Goal: Task Accomplishment & Management: Manage account settings

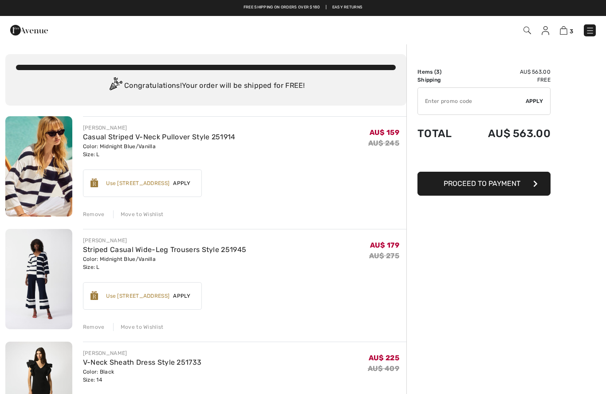
click at [546, 31] on img at bounding box center [545, 30] width 8 height 9
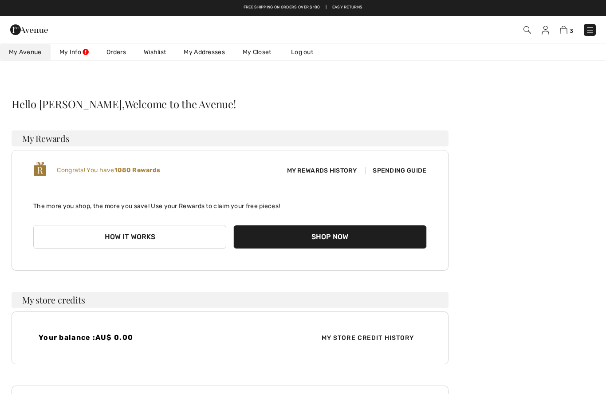
click at [115, 47] on link "Orders" at bounding box center [116, 52] width 37 height 16
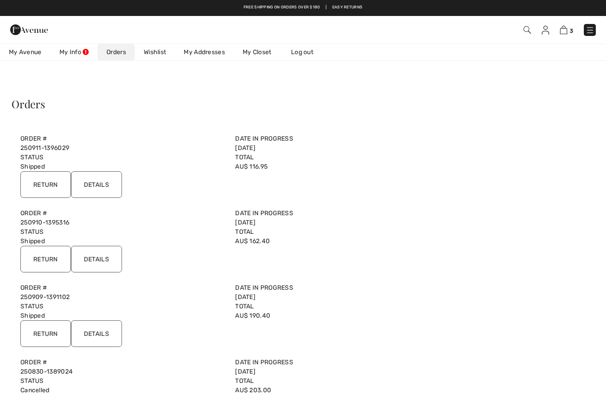
click at [94, 178] on input "Details" at bounding box center [96, 184] width 51 height 27
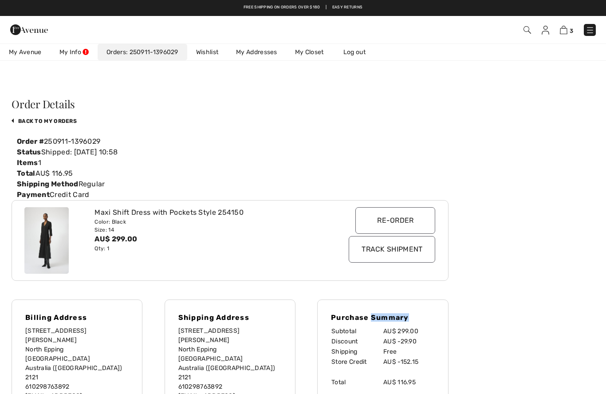
click at [549, 125] on div "Order Details back to My Orders Order # 250911-1396029 Status Shipped: 2025-09-…" at bounding box center [303, 367] width 584 height 541
click at [562, 30] on img at bounding box center [563, 30] width 8 height 8
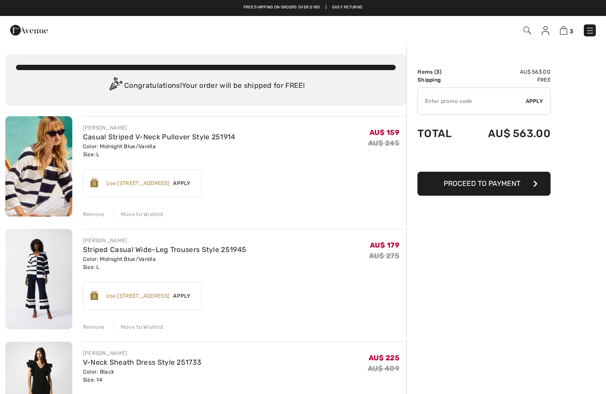
click at [545, 29] on img at bounding box center [545, 30] width 8 height 9
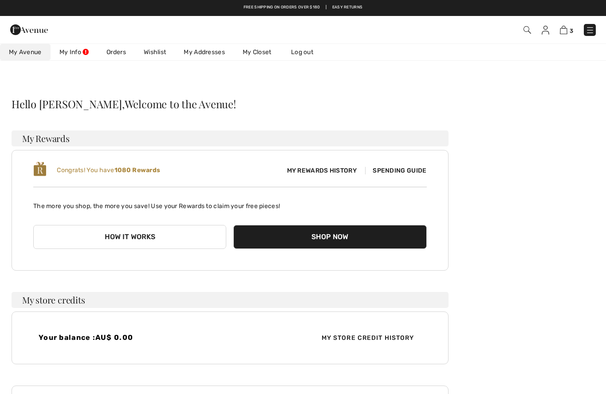
click at [156, 52] on link "Wishlist" at bounding box center [155, 52] width 40 height 16
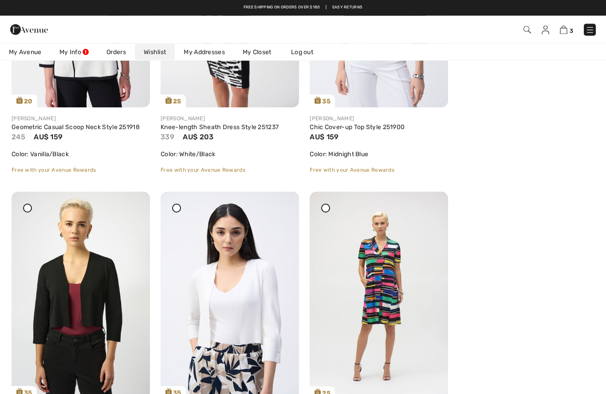
scroll to position [278, 0]
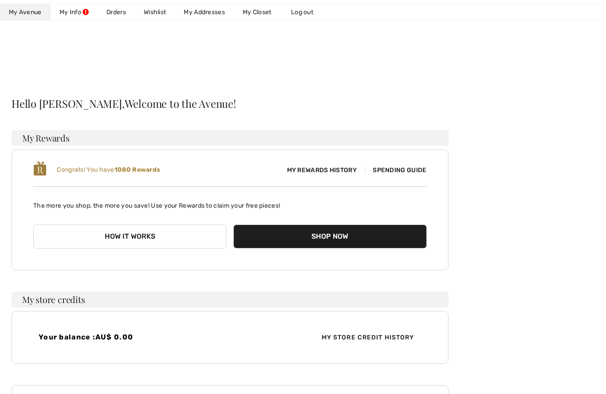
click at [157, 15] on link "Wishlist" at bounding box center [155, 12] width 40 height 16
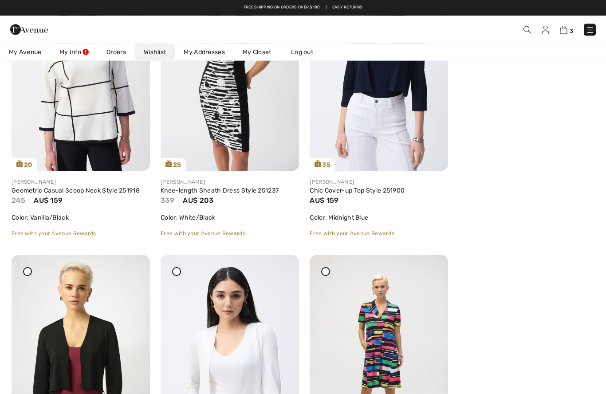
scroll to position [215, 0]
click at [86, 107] on img at bounding box center [81, 66] width 138 height 207
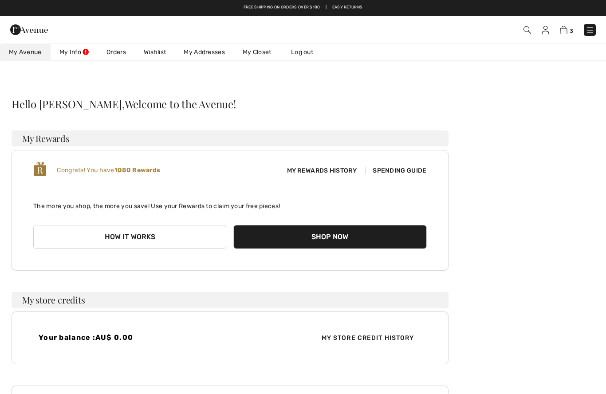
click at [157, 53] on link "Wishlist" at bounding box center [155, 52] width 40 height 16
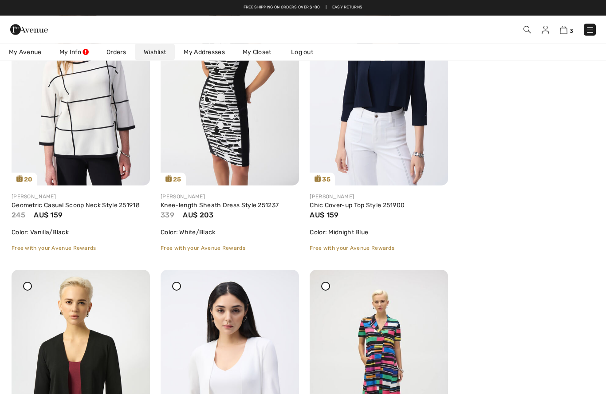
scroll to position [200, 0]
click at [221, 205] on link "Knee-length Sheath Dress Style 251237" at bounding box center [219, 205] width 118 height 8
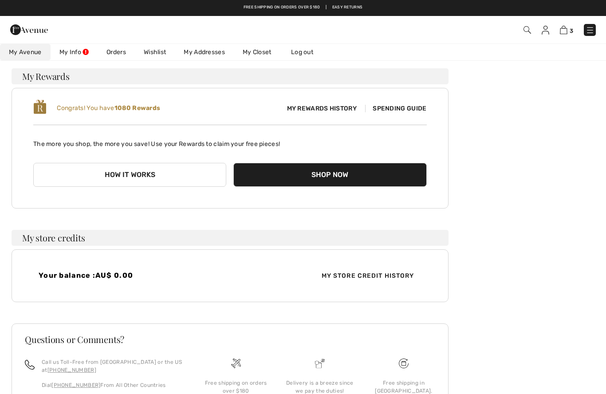
scroll to position [60, 0]
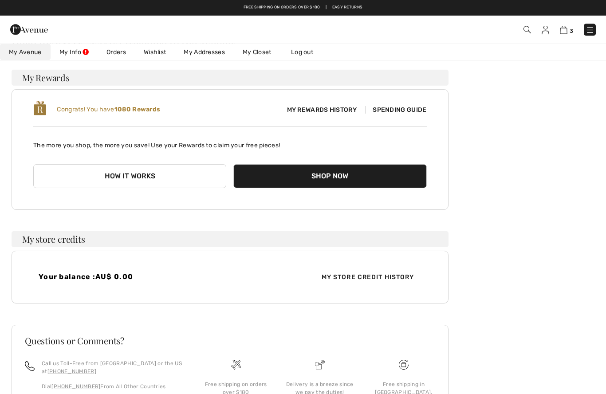
click at [122, 55] on link "Orders" at bounding box center [116, 52] width 37 height 16
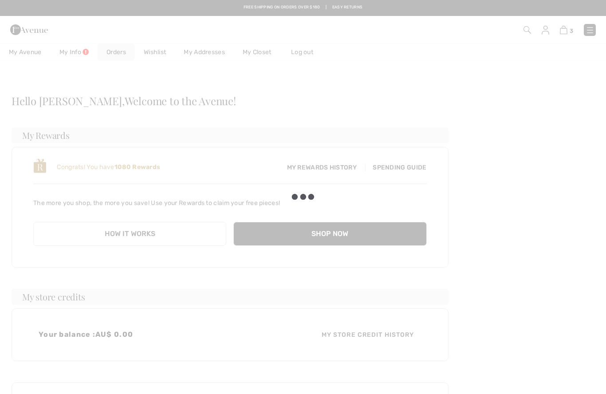
scroll to position [0, 0]
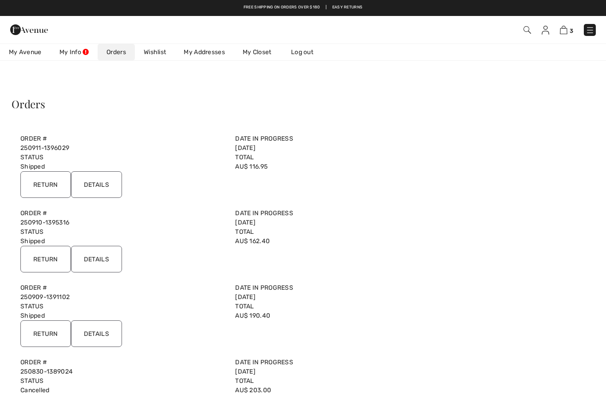
click at [164, 53] on link "Wishlist" at bounding box center [155, 52] width 40 height 16
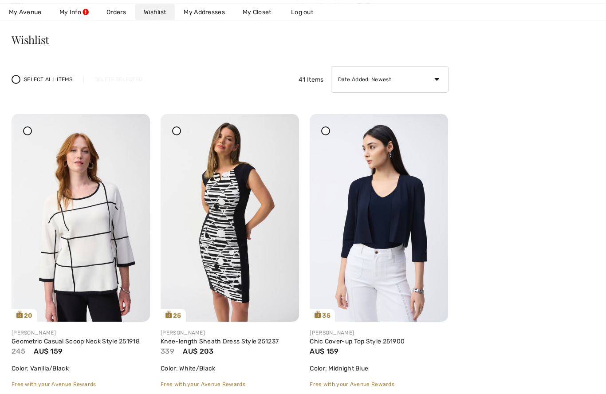
scroll to position [65, 0]
click at [89, 340] on link "Geometric Casual Scoop Neck Style 251918" at bounding box center [76, 341] width 128 height 8
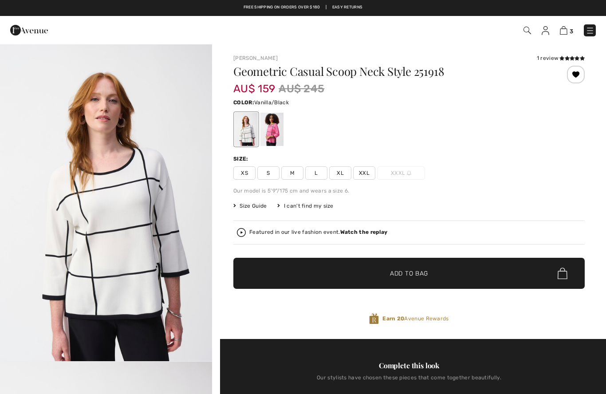
checkbox input "true"
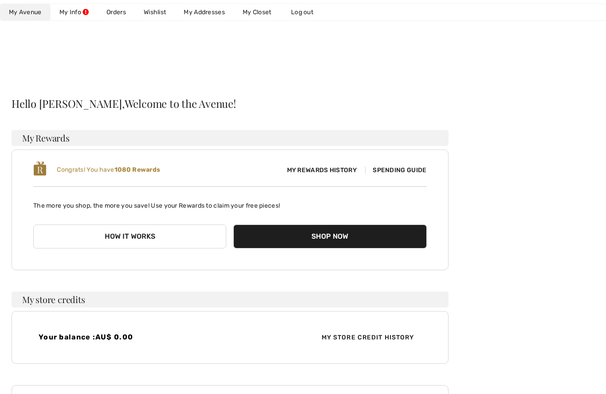
click at [156, 12] on link "Wishlist" at bounding box center [155, 12] width 40 height 16
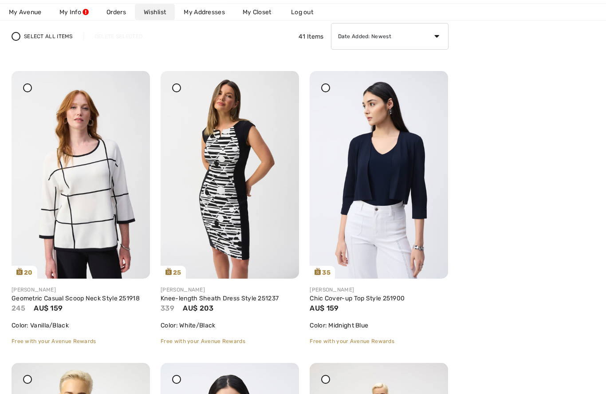
scroll to position [107, 0]
click at [227, 298] on link "Knee-length Sheath Dress Style 251237" at bounding box center [219, 298] width 118 height 8
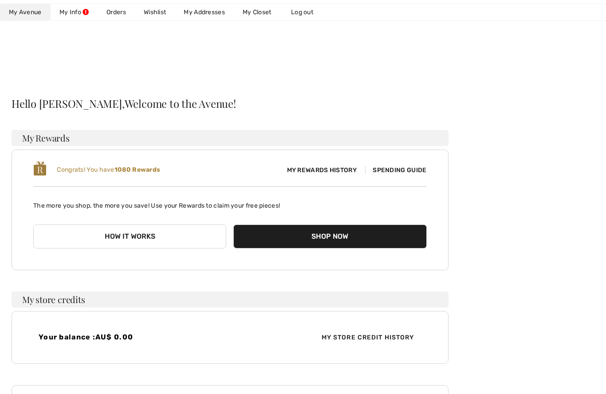
click at [155, 13] on link "Wishlist" at bounding box center [155, 12] width 40 height 16
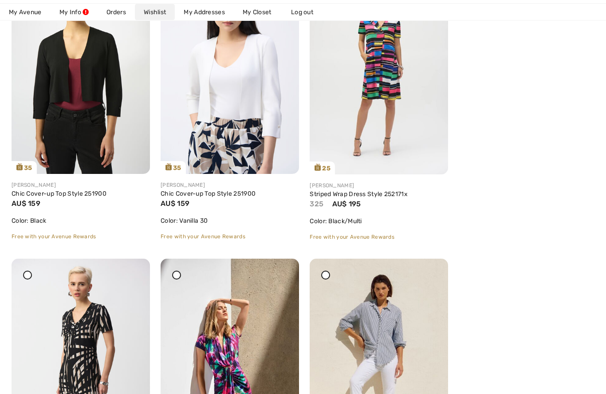
scroll to position [503, 0]
click at [387, 197] on link "Striped Wrap Dress Style 252171x" at bounding box center [358, 194] width 98 height 8
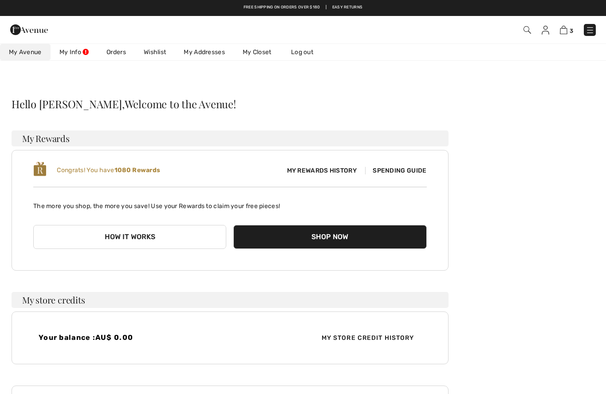
click at [159, 54] on link "Wishlist" at bounding box center [155, 52] width 40 height 16
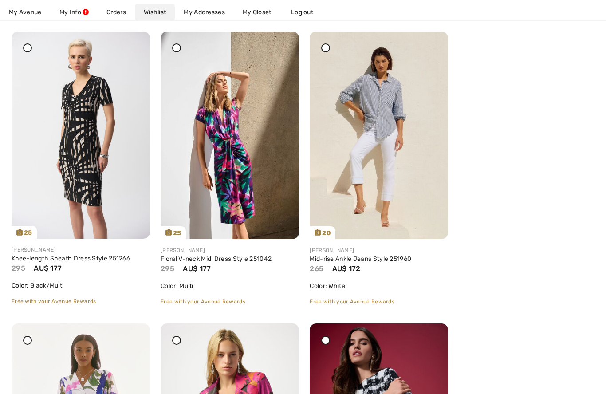
scroll to position [731, 0]
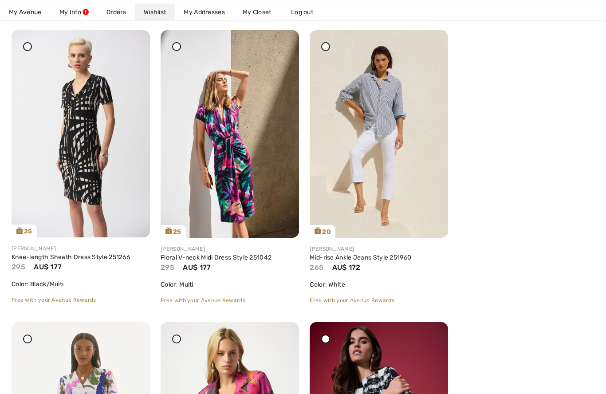
click at [54, 261] on link "Knee-length Sheath Dress Style 251266" at bounding box center [71, 257] width 118 height 8
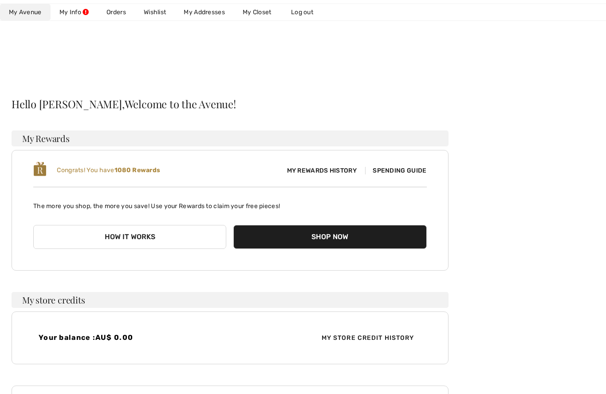
click at [153, 10] on link "Wishlist" at bounding box center [155, 12] width 40 height 16
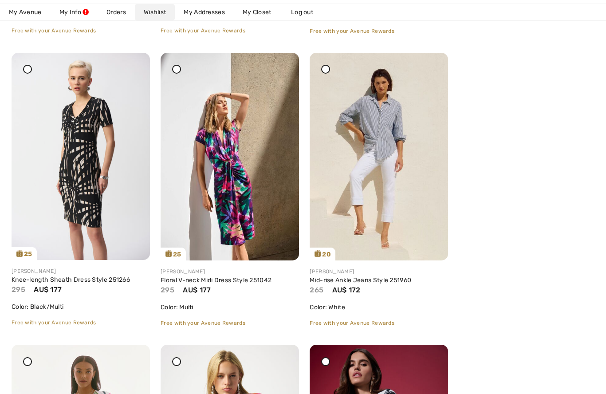
scroll to position [713, 0]
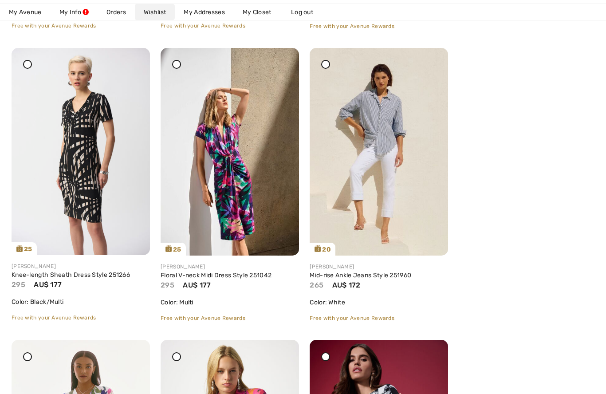
click at [398, 278] on link "Mid-rise Ankle Jeans Style 251960" at bounding box center [360, 276] width 102 height 8
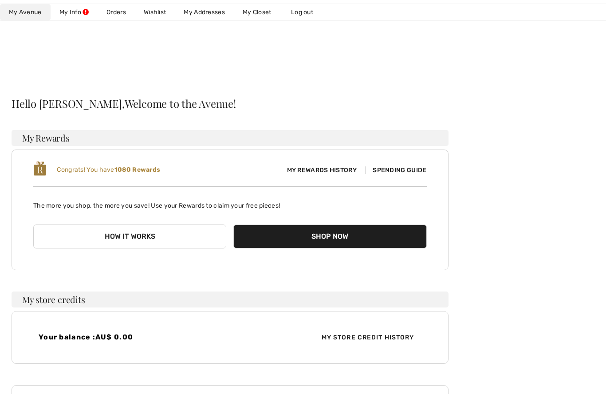
click at [159, 17] on link "Wishlist" at bounding box center [155, 12] width 40 height 16
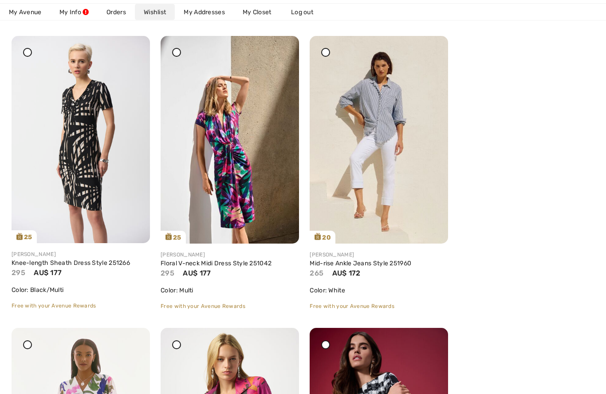
scroll to position [726, 0]
click at [229, 266] on link "Floral V-neck Midi Dress Style 251042" at bounding box center [215, 263] width 111 height 8
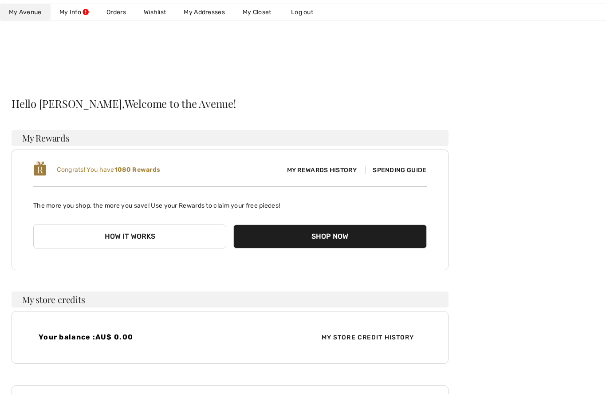
click at [165, 8] on link "Wishlist" at bounding box center [155, 12] width 40 height 16
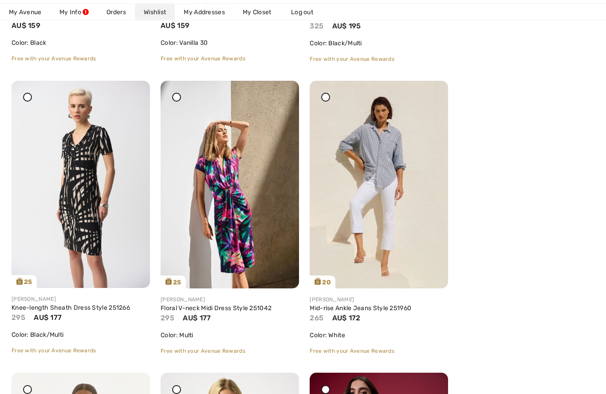
scroll to position [686, 0]
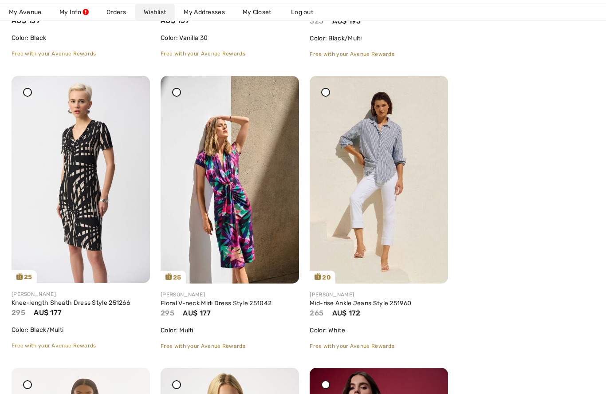
click at [175, 95] on div at bounding box center [176, 92] width 9 height 9
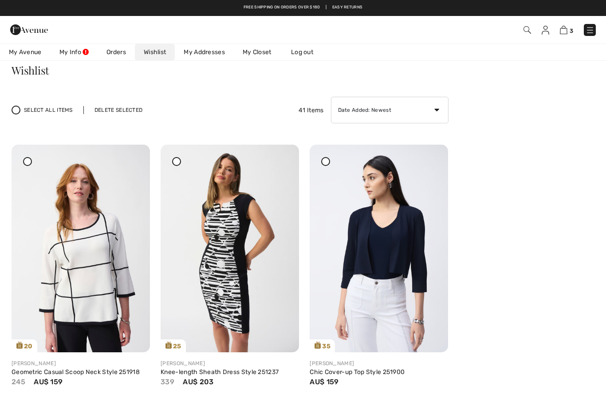
scroll to position [0, 0]
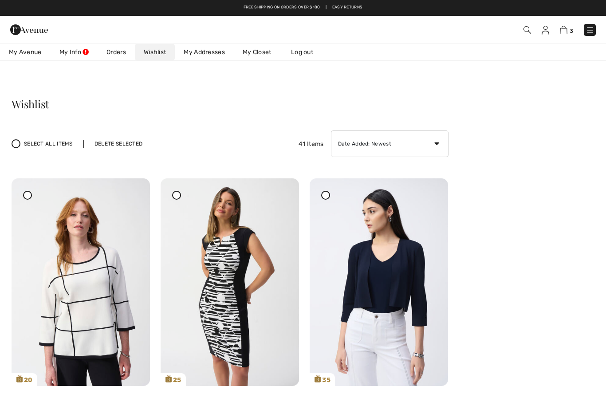
click at [122, 145] on div "Delete Selected" at bounding box center [118, 144] width 70 height 8
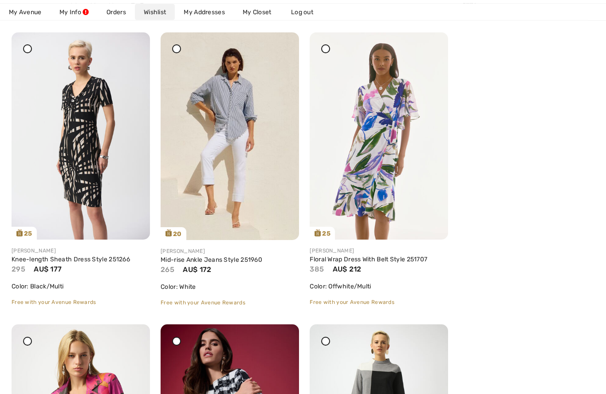
scroll to position [730, 0]
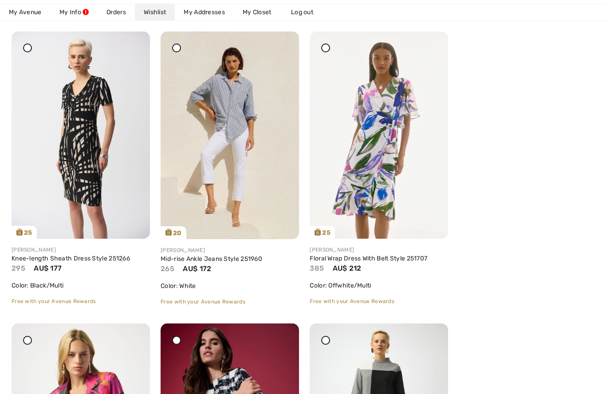
click at [380, 261] on link "Floral Wrap Dress With Belt Style 251707" at bounding box center [367, 258] width 117 height 8
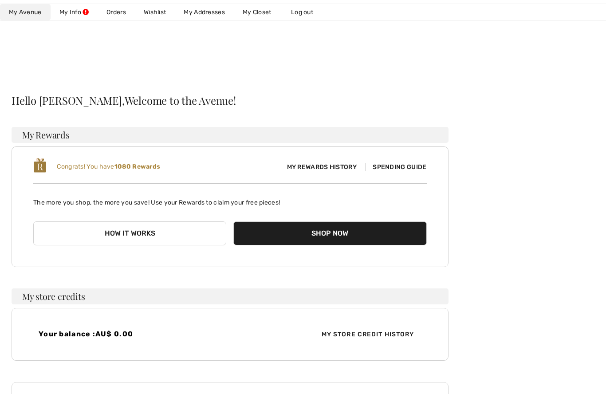
scroll to position [4, 0]
click at [157, 20] on link "Wishlist" at bounding box center [155, 12] width 40 height 16
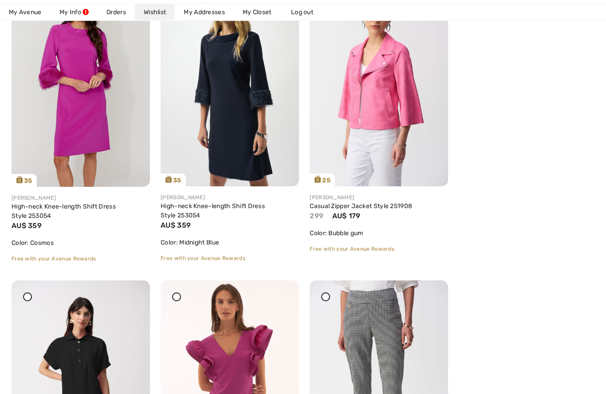
scroll to position [1658, 0]
click at [372, 209] on link "Casual Zipper Jacket Style 251908" at bounding box center [360, 206] width 102 height 8
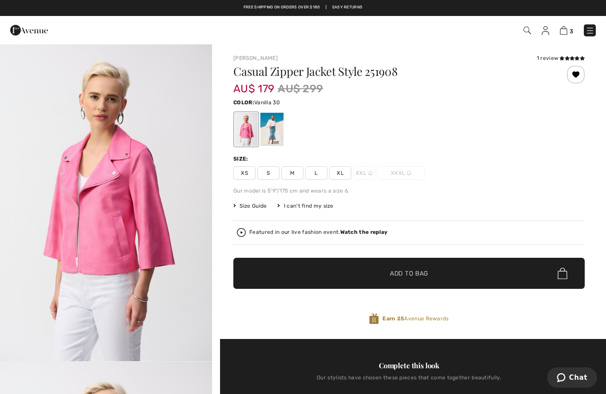
click at [273, 129] on div at bounding box center [271, 129] width 23 height 33
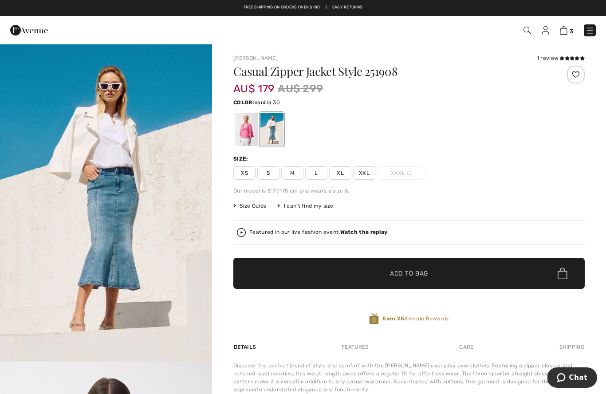
click at [316, 176] on span "L" at bounding box center [316, 172] width 22 height 13
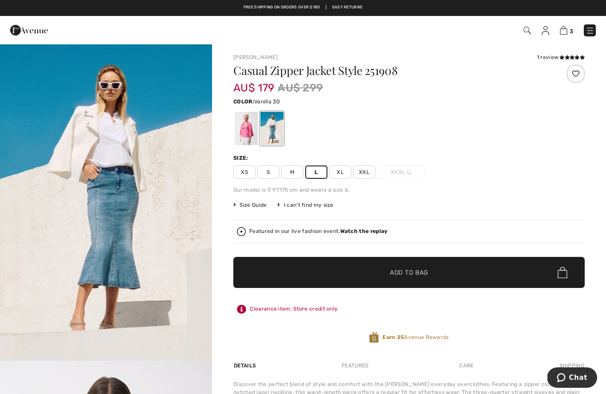
scroll to position [1, 0]
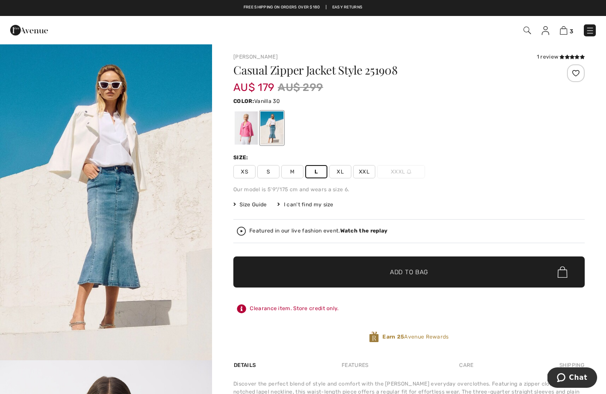
click at [411, 263] on span "✔ Added to Bag Add to Bag" at bounding box center [408, 271] width 351 height 31
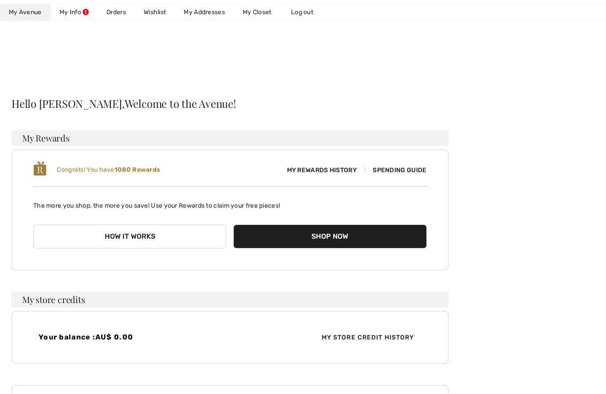
click at [156, 8] on link "Wishlist" at bounding box center [155, 12] width 40 height 16
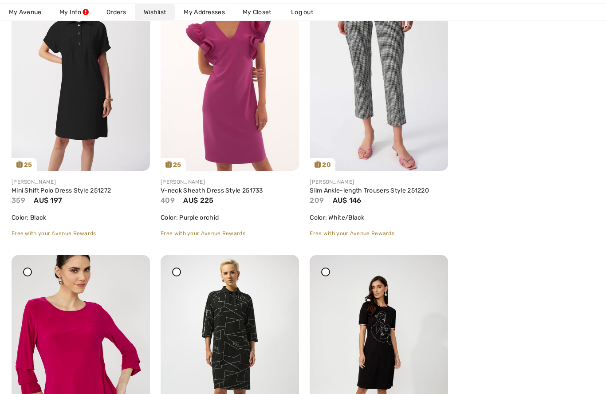
scroll to position [1974, 0]
click at [50, 194] on link "Mini Shift Polo Dress Style 251272" at bounding box center [61, 191] width 99 height 8
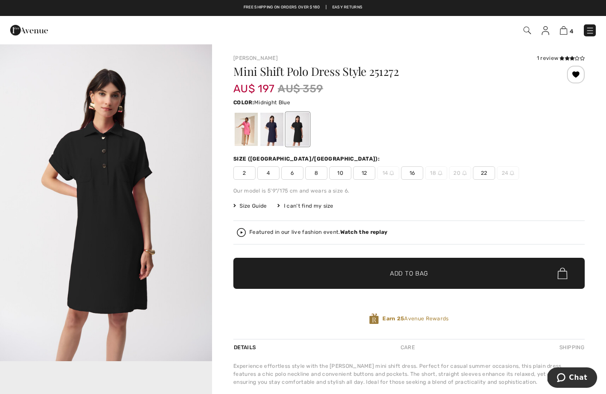
click at [267, 129] on div at bounding box center [271, 129] width 23 height 33
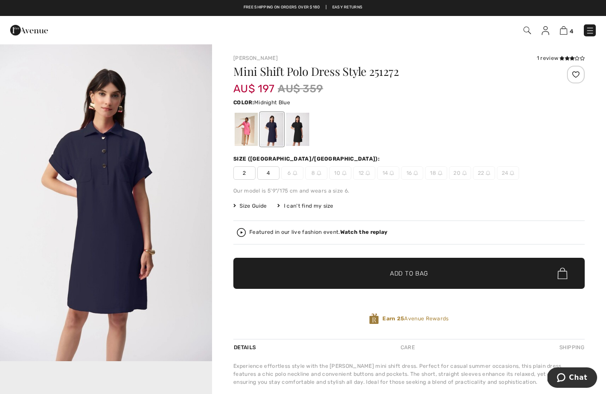
click at [242, 124] on div at bounding box center [246, 129] width 23 height 33
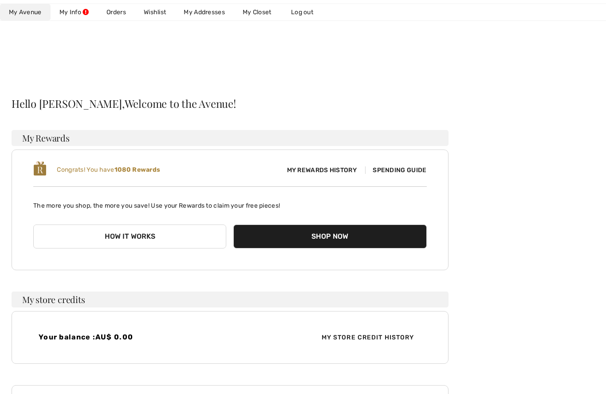
click at [160, 10] on link "Wishlist" at bounding box center [155, 12] width 40 height 16
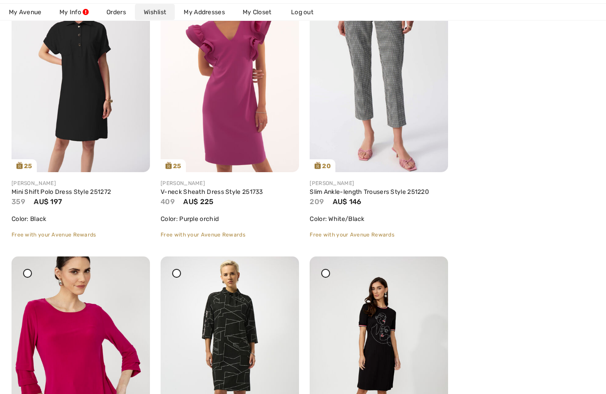
scroll to position [1973, 0]
click at [200, 194] on link "V-neck Sheath Dress Style 251733" at bounding box center [211, 192] width 102 height 8
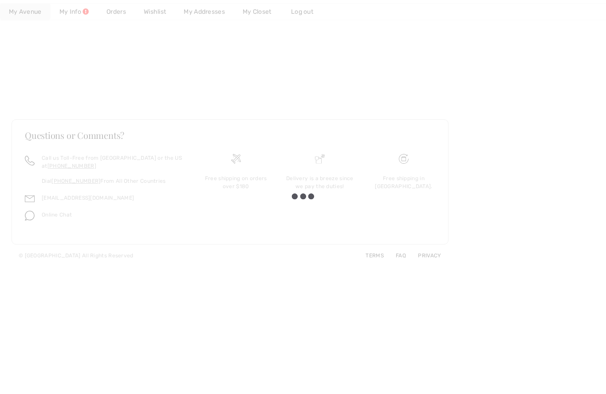
scroll to position [0, 0]
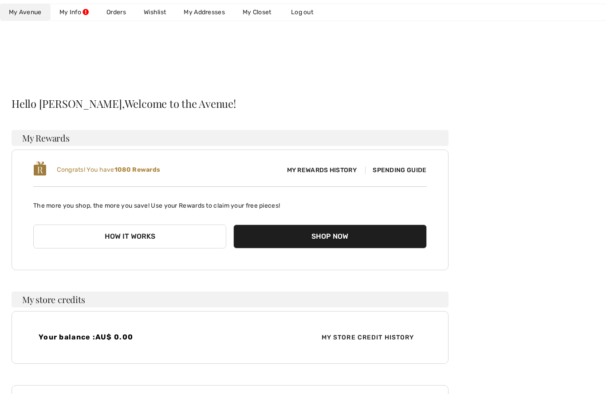
click at [155, 10] on link "Wishlist" at bounding box center [155, 12] width 40 height 16
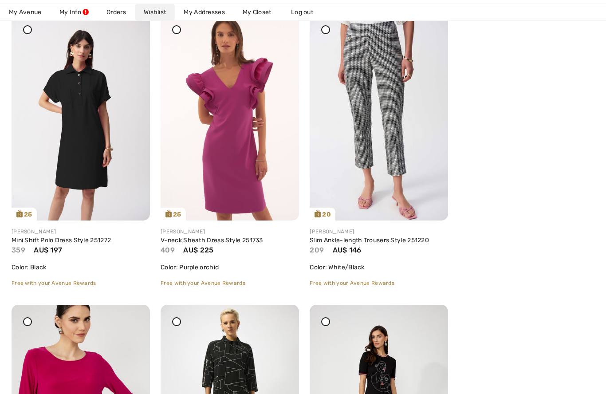
scroll to position [1928, 0]
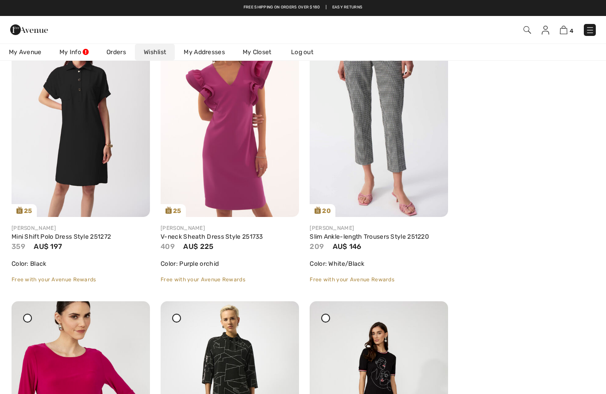
click at [335, 236] on link "Slim Ankle-length Trousers Style 251220" at bounding box center [368, 237] width 119 height 8
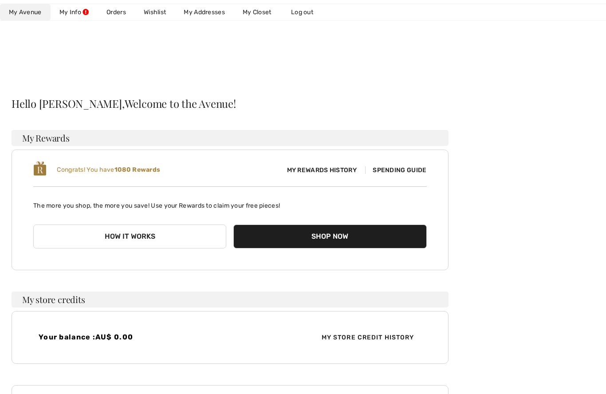
click at [158, 17] on link "Wishlist" at bounding box center [155, 12] width 40 height 16
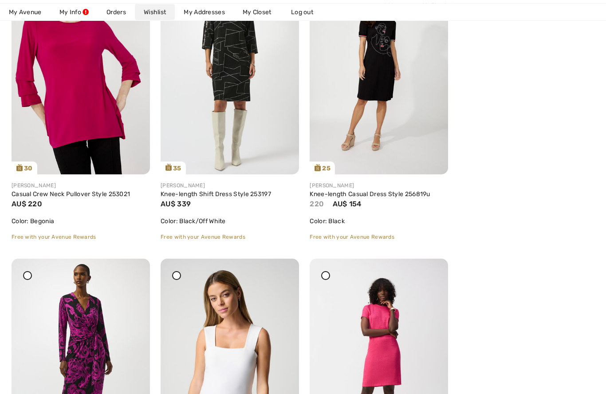
scroll to position [2263, 0]
click at [338, 197] on link "Knee-length Casual Dress Style 256819u" at bounding box center [369, 194] width 120 height 8
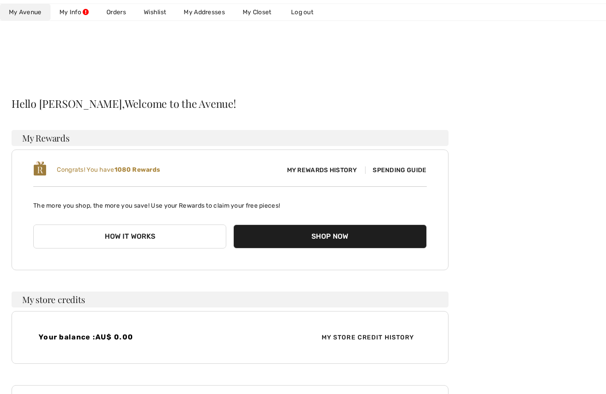
click at [158, 10] on link "Wishlist" at bounding box center [155, 12] width 40 height 16
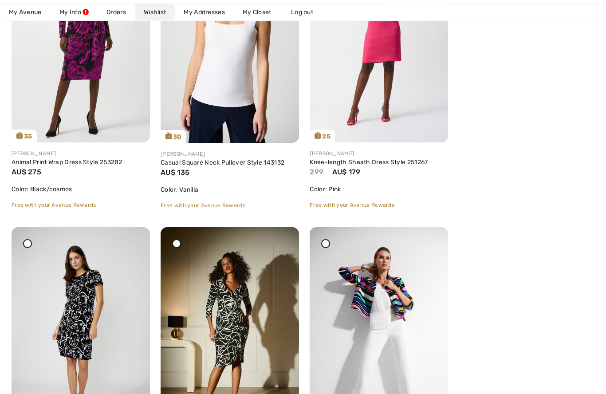
scroll to position [2587, 0]
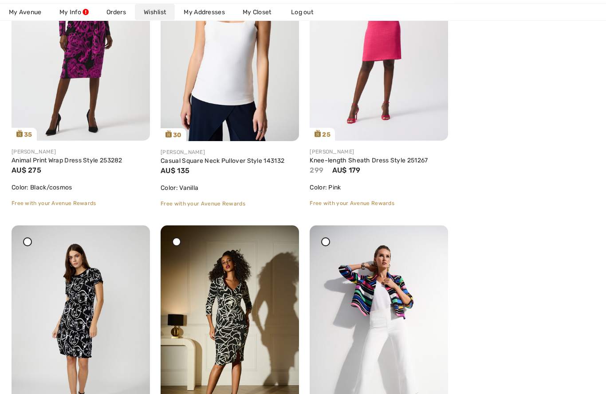
click at [344, 164] on link "Knee-length Sheath Dress Style 251267" at bounding box center [368, 161] width 118 height 8
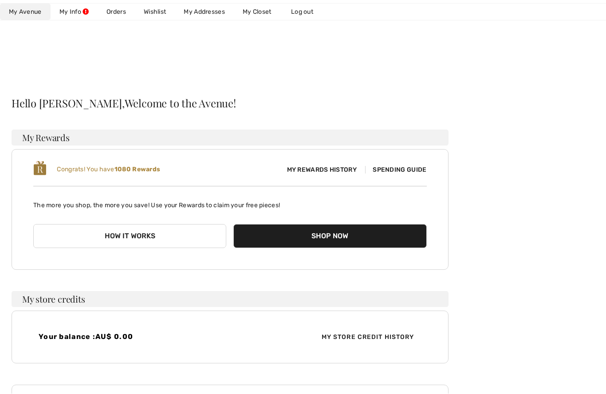
scroll to position [0, 0]
click at [160, 10] on link "Wishlist" at bounding box center [155, 12] width 40 height 16
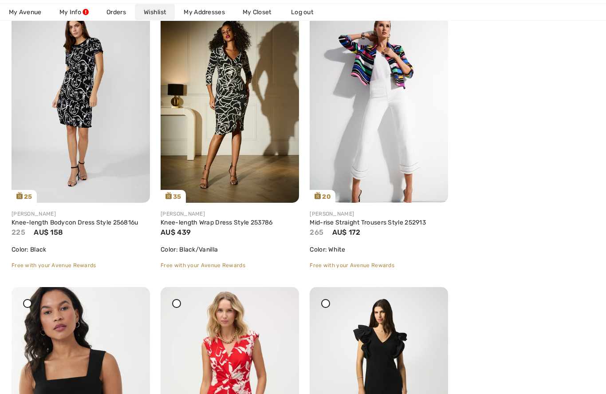
scroll to position [2818, 0]
click at [35, 226] on link "Knee-length Bodycon Dress Style 256816u" at bounding box center [75, 223] width 127 height 8
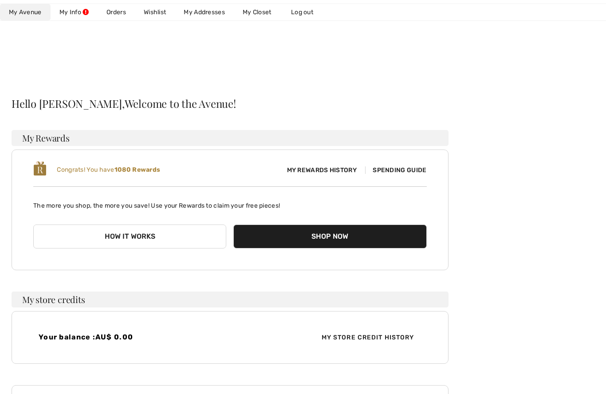
click at [162, 12] on link "Wishlist" at bounding box center [155, 12] width 40 height 16
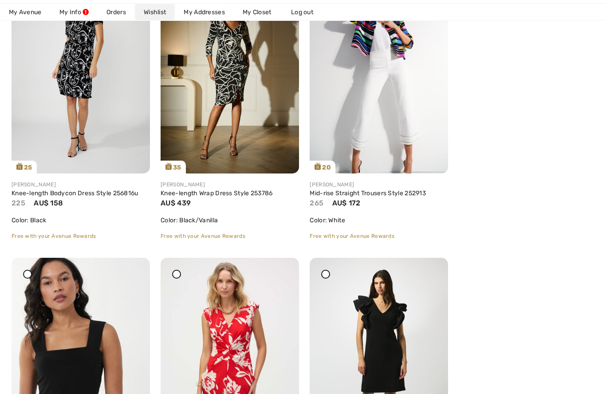
scroll to position [2850, 0]
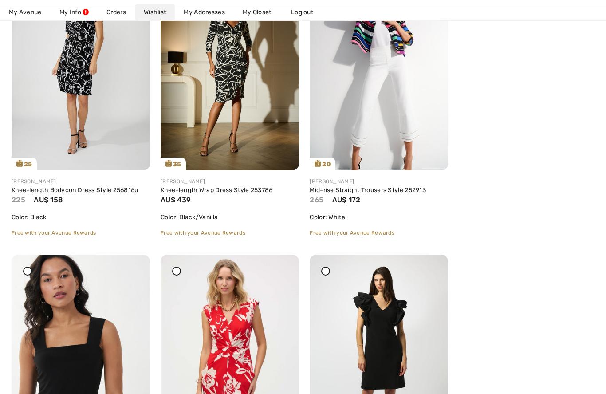
click at [359, 192] on link "Mid-rise Straight Trousers Style 252913" at bounding box center [367, 190] width 116 height 8
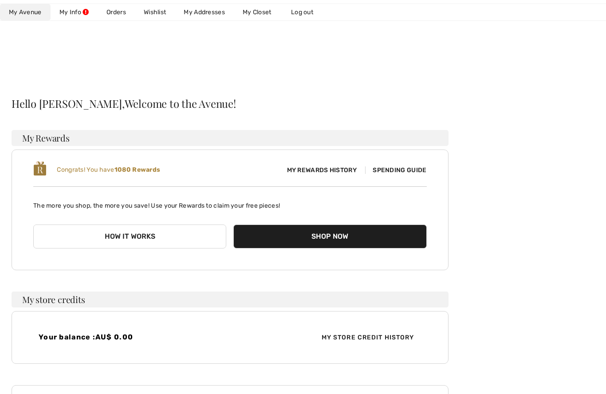
click at [159, 12] on link "Wishlist" at bounding box center [155, 12] width 40 height 16
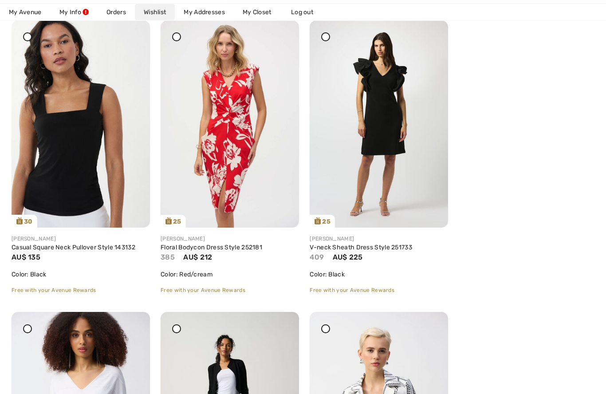
scroll to position [3084, 0]
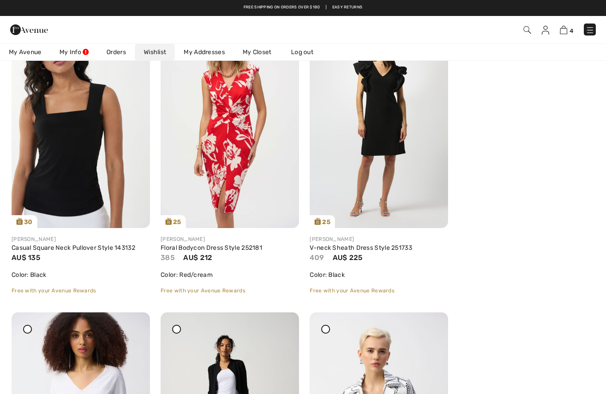
click at [196, 244] on link "Floral Bodycon Dress Style 252181" at bounding box center [211, 248] width 102 height 8
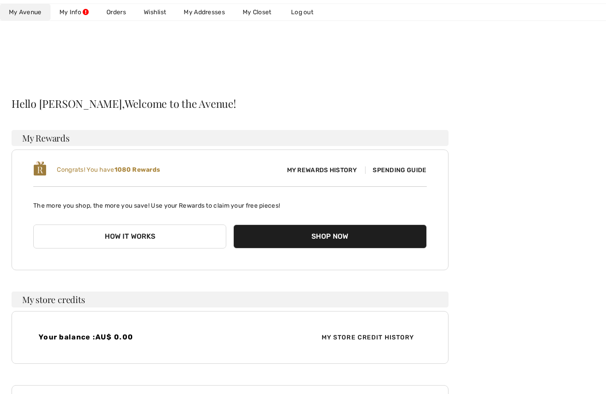
click at [159, 12] on link "Wishlist" at bounding box center [155, 12] width 40 height 16
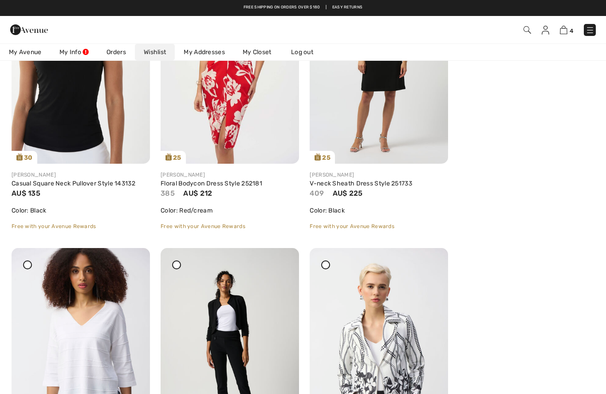
scroll to position [3142, 0]
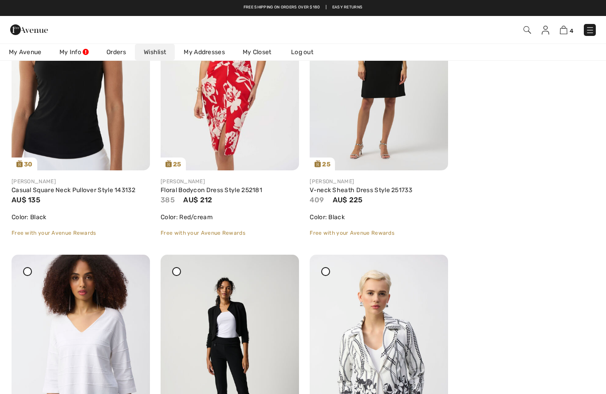
click at [344, 187] on link "V-neck Sheath Dress Style 251733" at bounding box center [360, 190] width 102 height 8
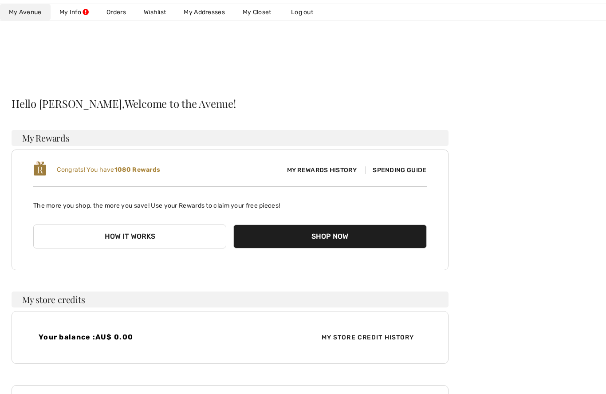
click at [158, 14] on link "Wishlist" at bounding box center [155, 12] width 40 height 16
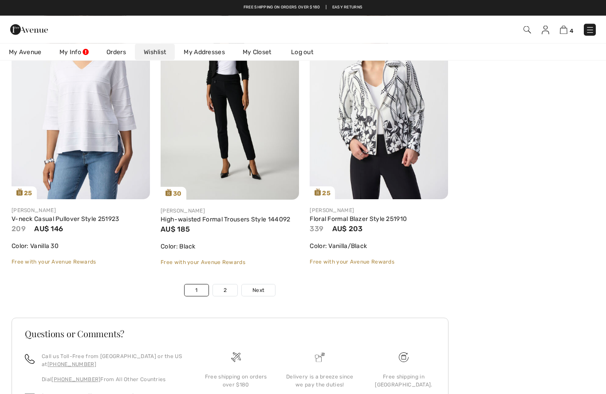
scroll to position [3404, 0]
click at [69, 217] on link "V-neck Casual Pullover Style 251923" at bounding box center [66, 219] width 108 height 8
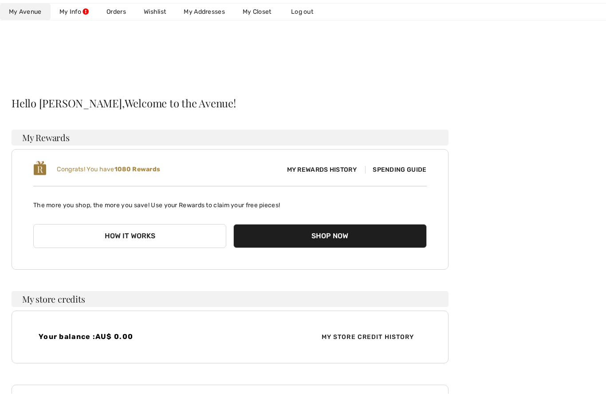
scroll to position [0, 0]
click at [160, 12] on link "Wishlist" at bounding box center [155, 12] width 40 height 16
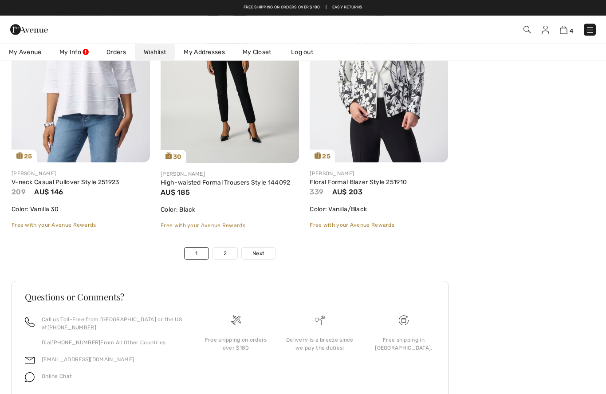
scroll to position [3441, 0]
click at [369, 182] on link "Floral Formal Blazer Style 251910" at bounding box center [357, 183] width 97 height 8
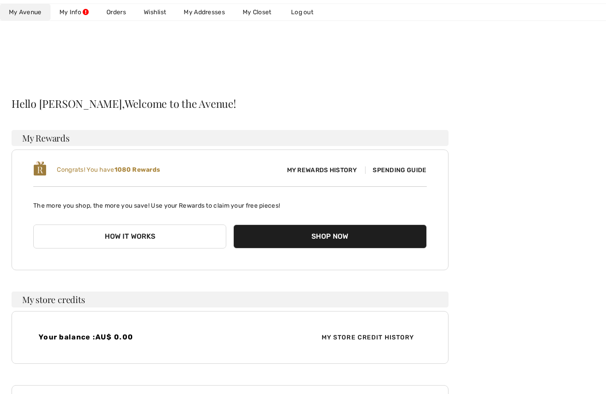
click at [164, 15] on link "Wishlist" at bounding box center [155, 12] width 40 height 16
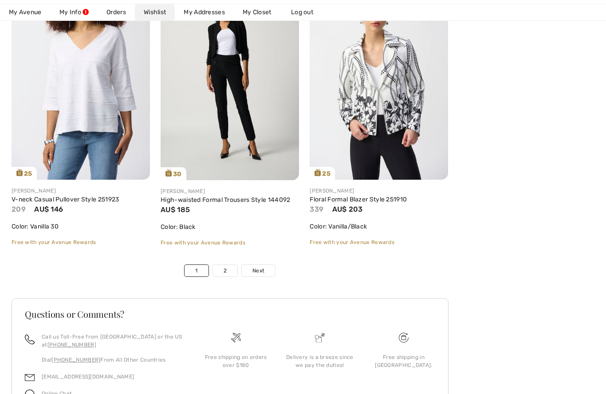
scroll to position [3441, 0]
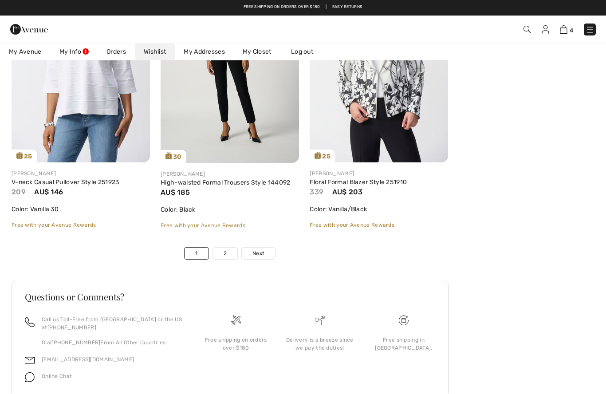
click at [224, 253] on link "2" at bounding box center [225, 254] width 24 height 12
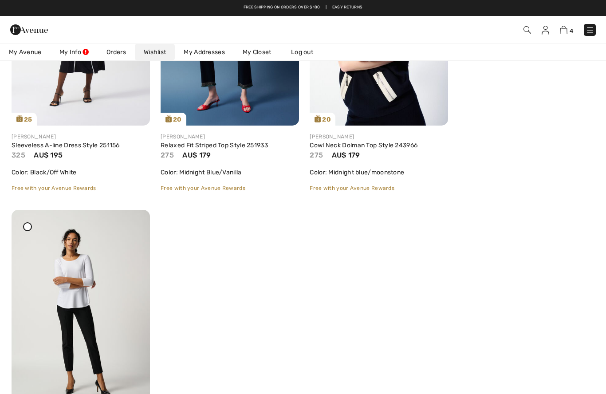
scroll to position [254, 0]
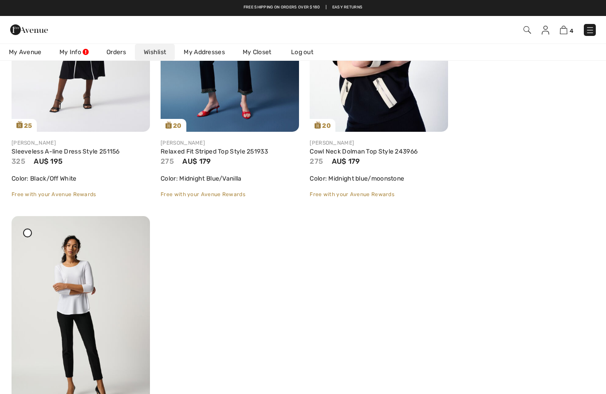
click at [57, 152] on link "Sleeveless A-line Dress Style 251156" at bounding box center [66, 152] width 108 height 8
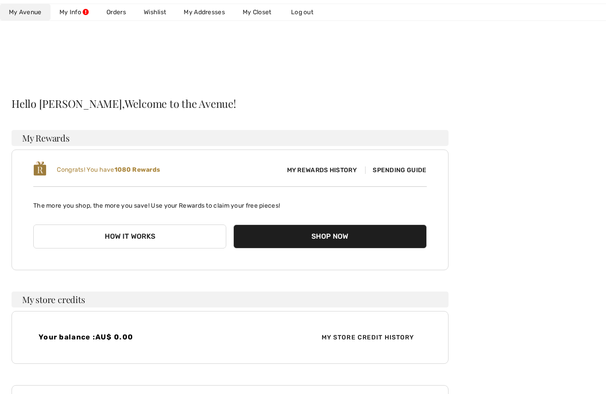
click at [163, 10] on link "Wishlist" at bounding box center [155, 12] width 40 height 16
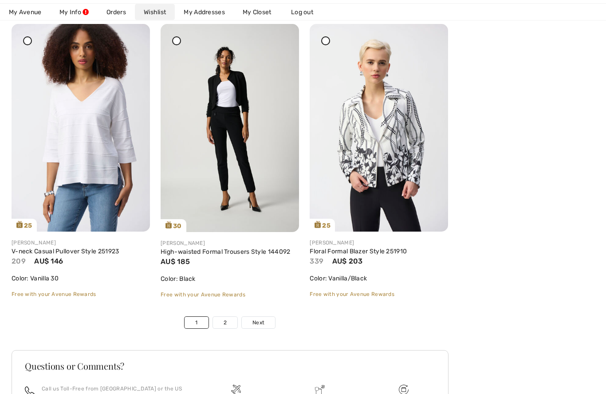
scroll to position [3441, 0]
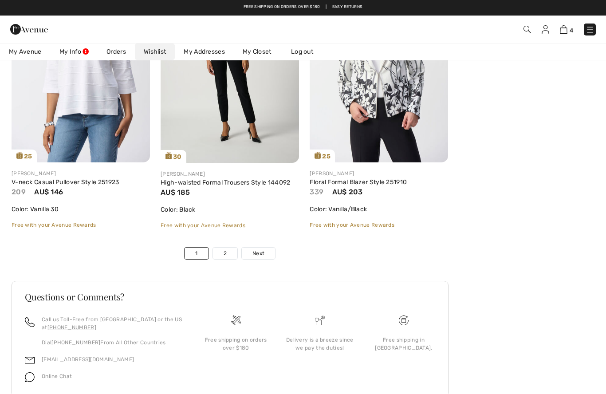
click at [219, 256] on link "2" at bounding box center [225, 254] width 24 height 12
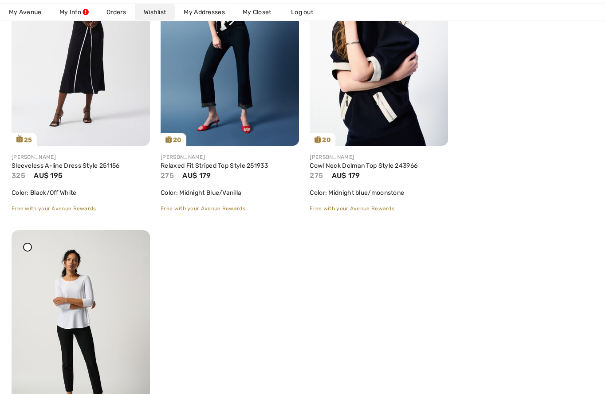
scroll to position [258, 0]
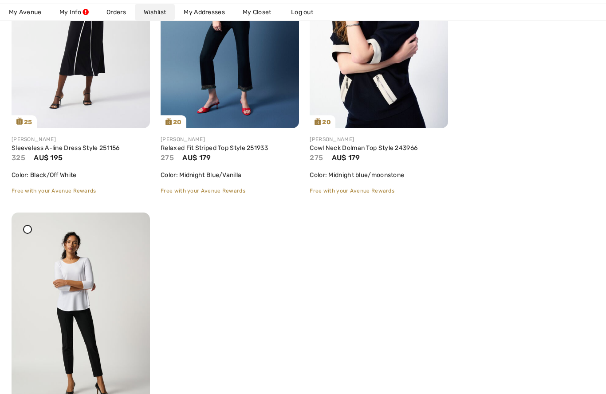
click at [203, 151] on link "Relaxed Fit Striped Top Style 251933" at bounding box center [213, 148] width 107 height 8
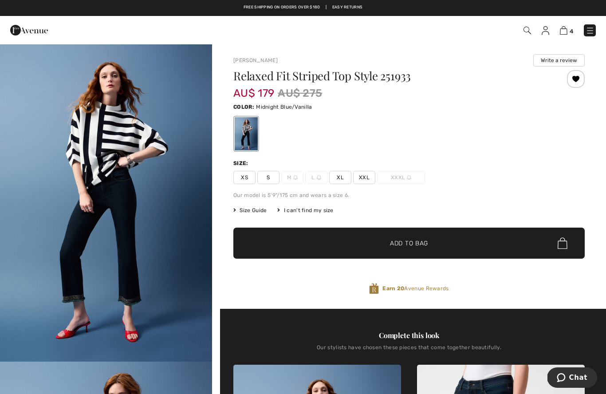
click at [243, 211] on span "Size Guide" at bounding box center [249, 210] width 33 height 8
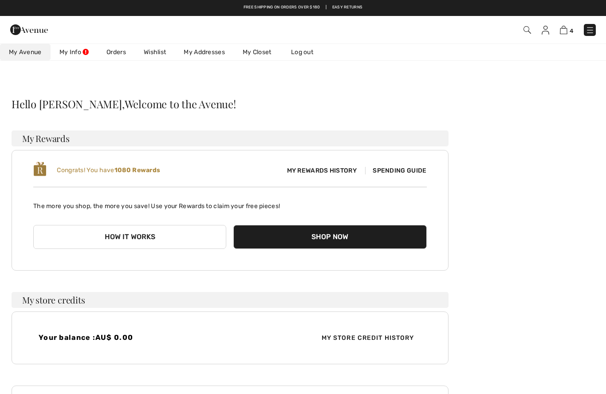
click at [160, 56] on link "Wishlist" at bounding box center [155, 52] width 40 height 16
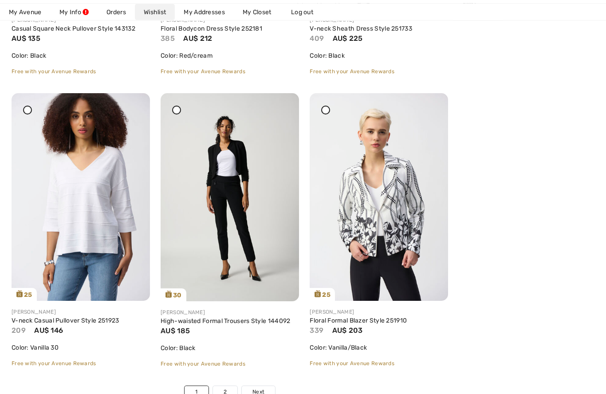
scroll to position [3441, 0]
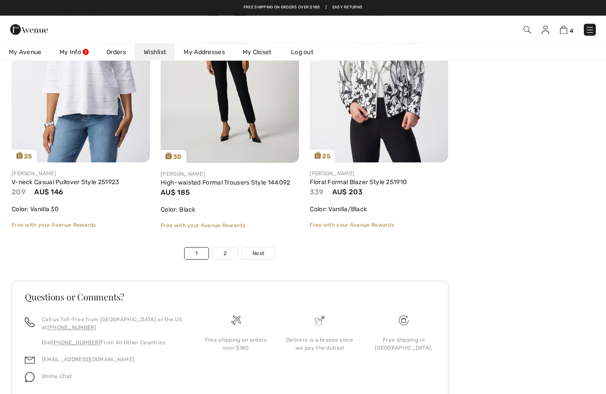
click at [213, 252] on link "2" at bounding box center [225, 254] width 24 height 12
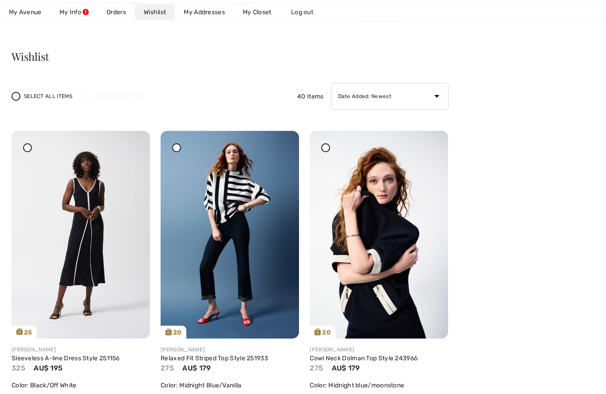
scroll to position [47, 0]
click at [282, 140] on icon at bounding box center [281, 137] width 5 height 6
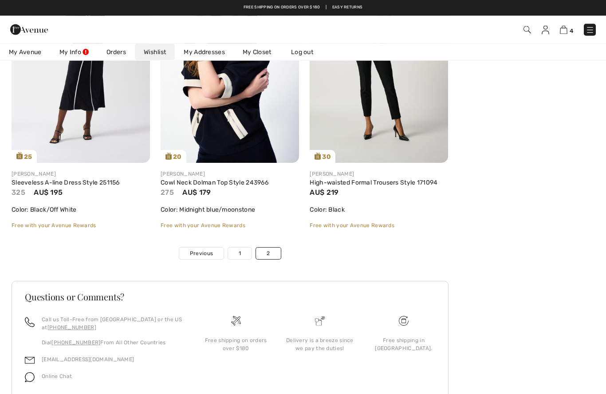
scroll to position [223, 0]
click at [211, 185] on link "Cowl Neck Dolman Top Style 243966" at bounding box center [214, 183] width 108 height 8
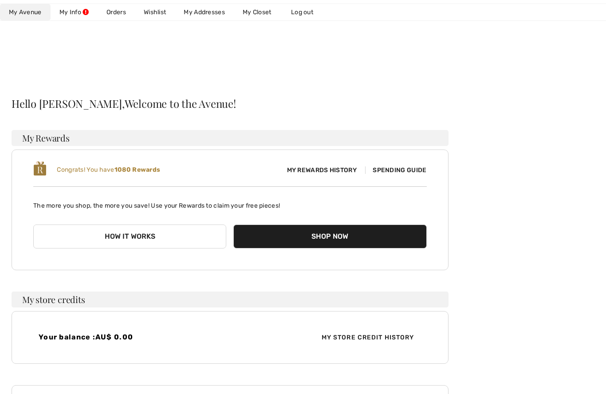
click at [149, 9] on link "Wishlist" at bounding box center [155, 12] width 40 height 16
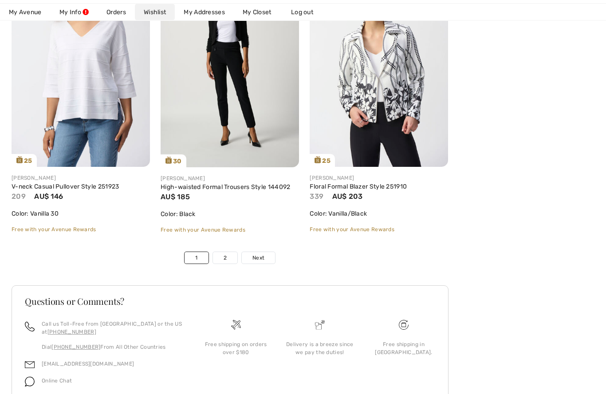
scroll to position [3441, 0]
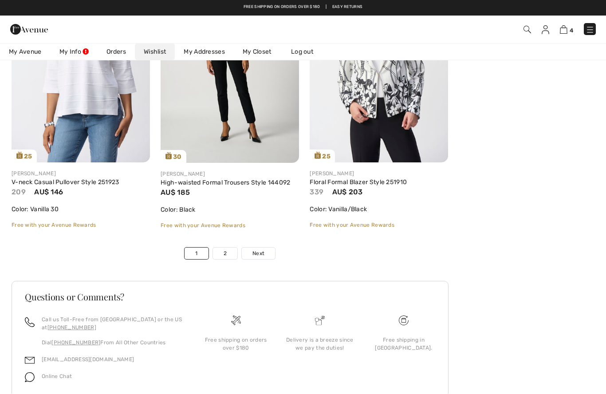
click at [219, 253] on link "2" at bounding box center [225, 254] width 24 height 12
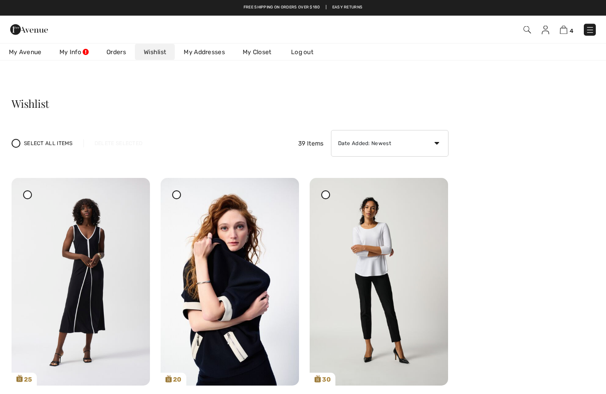
scroll to position [0, 0]
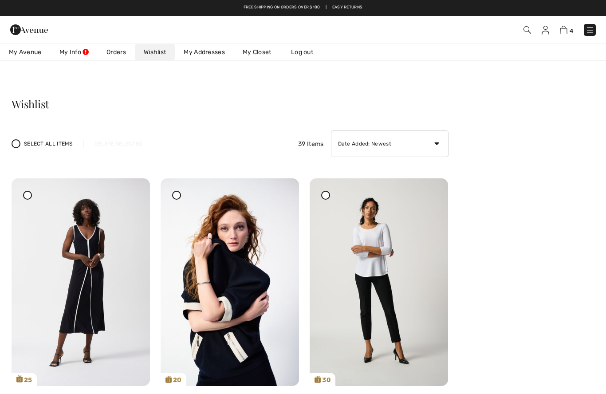
click at [280, 188] on icon at bounding box center [281, 184] width 5 height 6
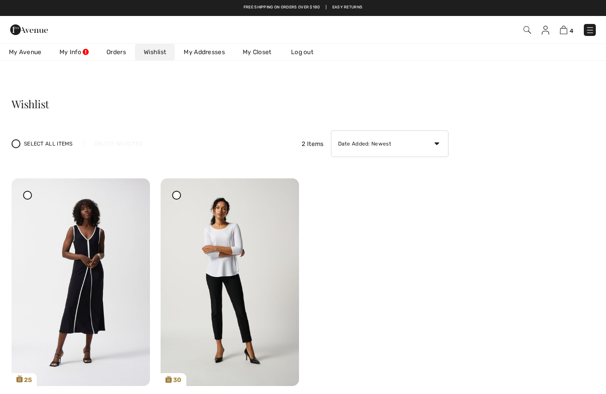
click at [563, 28] on img at bounding box center [563, 30] width 8 height 8
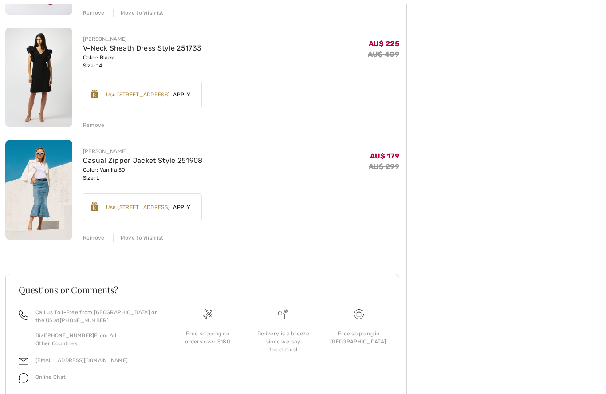
scroll to position [314, 0]
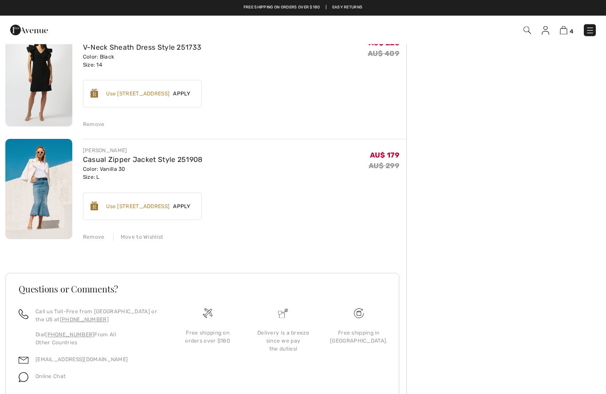
click at [141, 243] on div "[PERSON_NAME] Casual Striped V-Neck Pullover Style 251914 Color: Midnight Blue/…" at bounding box center [205, 115] width 401 height 626
click at [149, 238] on div "Move to Wishlist" at bounding box center [138, 237] width 51 height 8
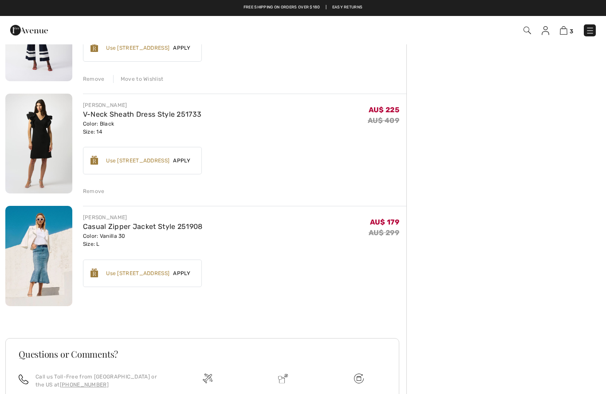
scroll to position [202, 0]
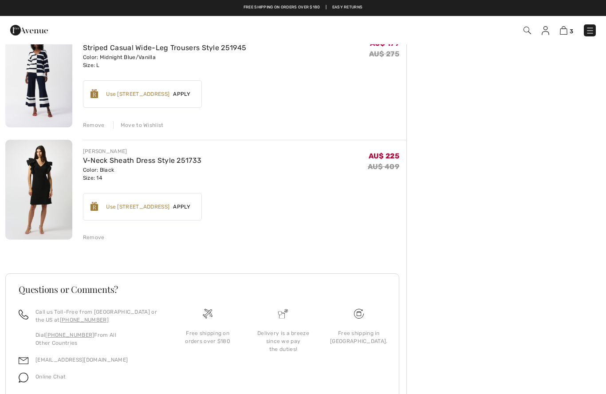
click at [97, 241] on div "Remove" at bounding box center [94, 237] width 22 height 8
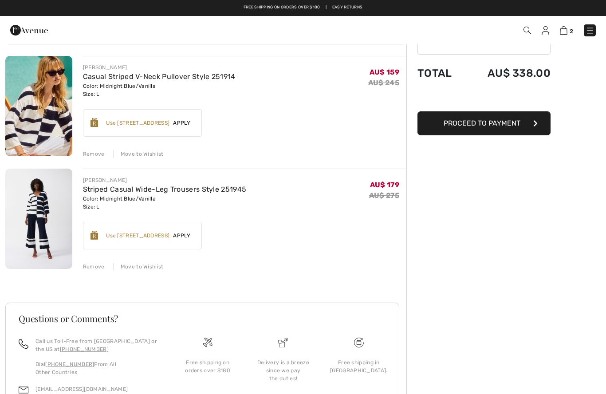
scroll to position [60, 0]
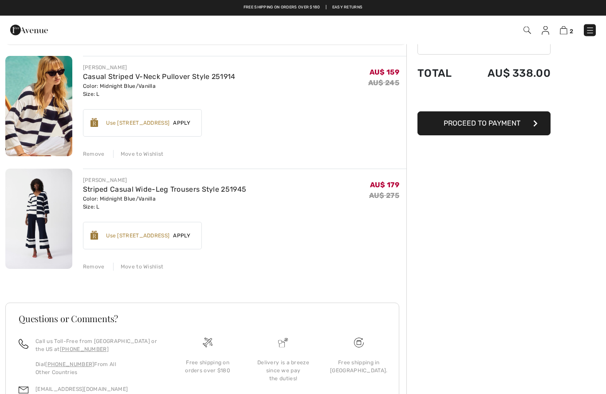
click at [52, 107] on img at bounding box center [38, 106] width 67 height 100
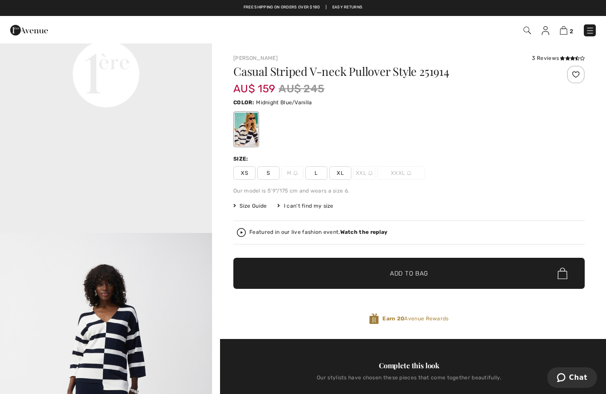
scroll to position [764, 0]
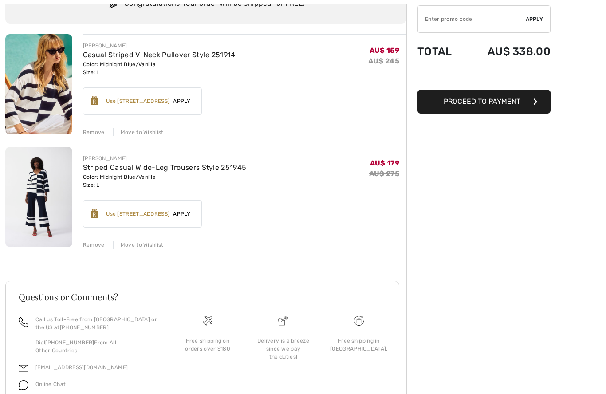
scroll to position [82, 0]
click at [32, 190] on img at bounding box center [38, 197] width 67 height 100
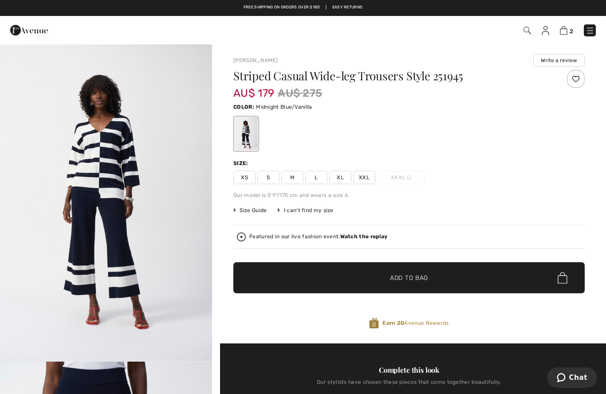
click at [240, 214] on span "Size Guide" at bounding box center [249, 210] width 33 height 8
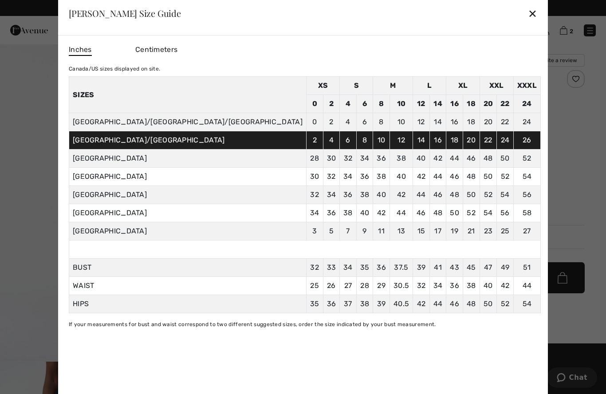
click at [562, 187] on div at bounding box center [303, 197] width 606 height 394
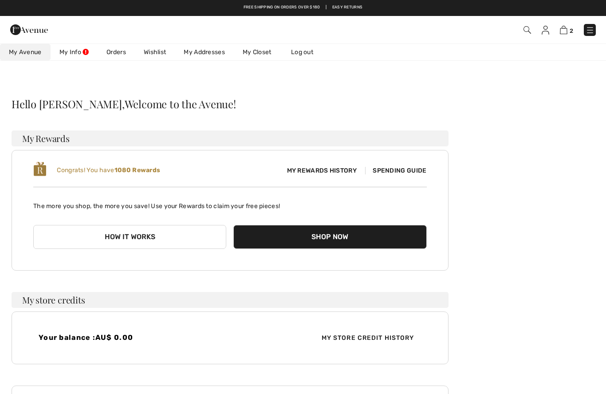
click at [564, 31] on img at bounding box center [563, 30] width 8 height 8
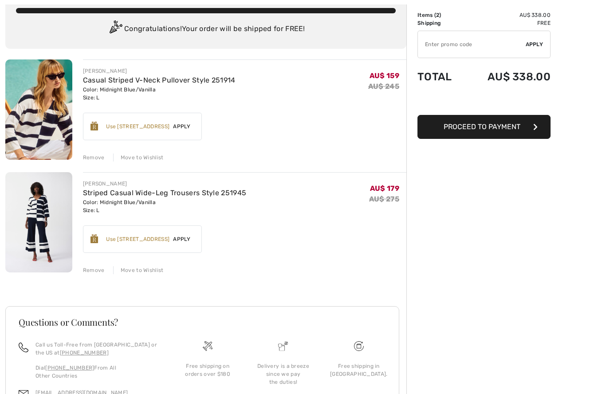
scroll to position [57, 0]
